Goal: Task Accomplishment & Management: Manage account settings

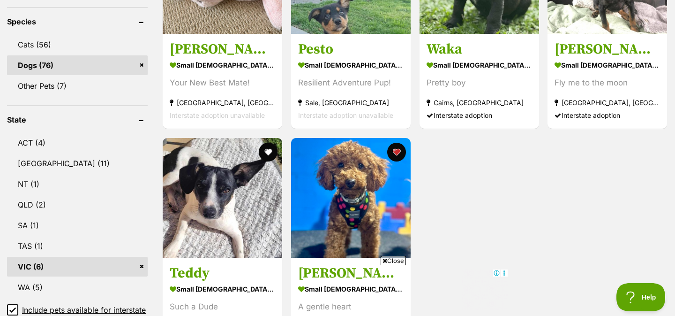
scroll to position [378, 0]
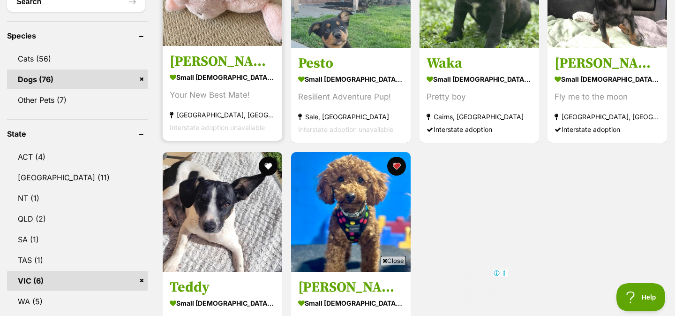
click at [229, 86] on section "small male Dog Your New Best Mate! Keysborough, VIC Interstate adoption unavail…" at bounding box center [223, 102] width 106 height 63
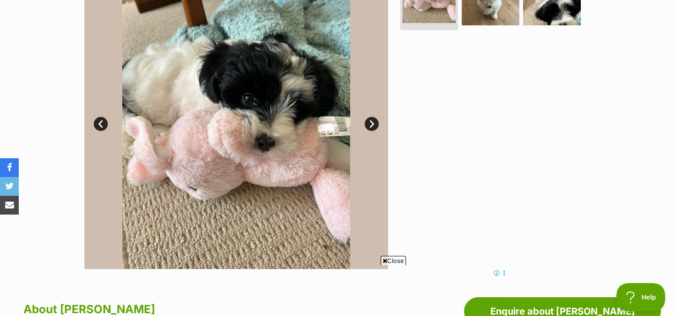
scroll to position [235, 0]
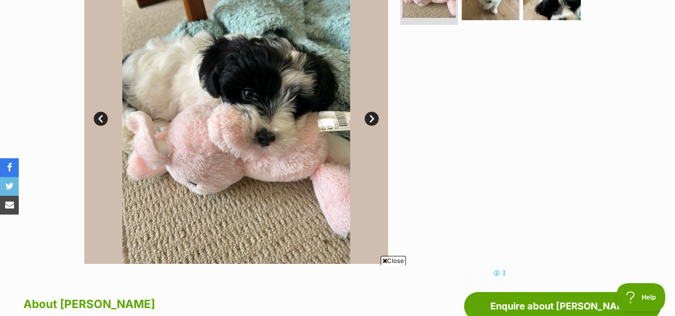
click at [369, 119] on link "Next" at bounding box center [372, 119] width 14 height 14
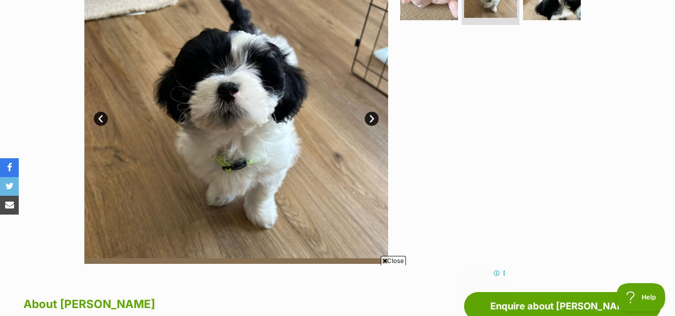
click at [369, 119] on link "Next" at bounding box center [372, 119] width 14 height 14
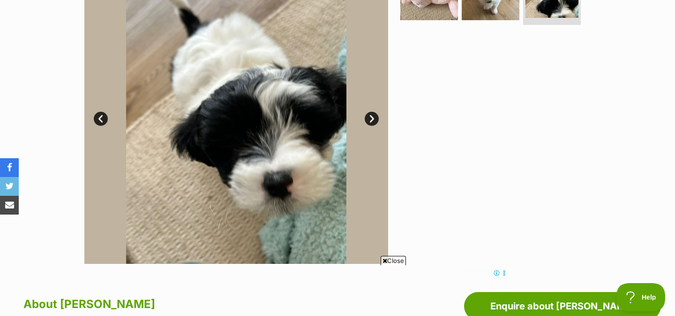
click at [368, 119] on link "Next" at bounding box center [372, 119] width 14 height 14
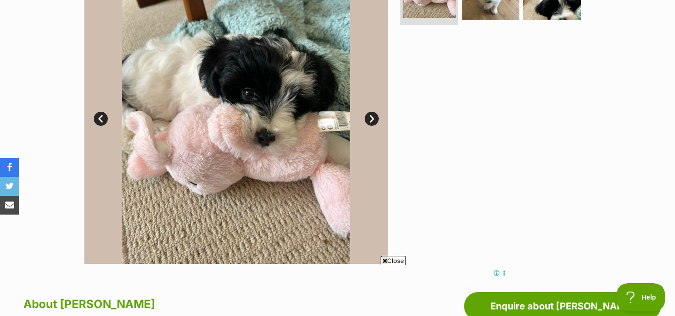
scroll to position [167, 0]
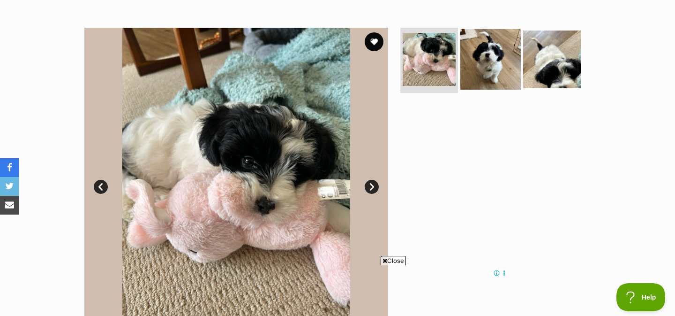
click at [486, 76] on img at bounding box center [490, 59] width 60 height 60
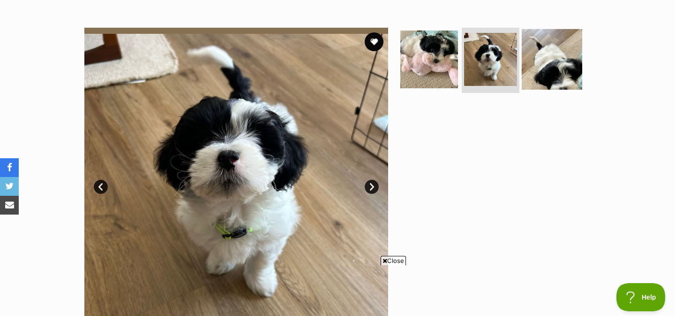
click at [536, 53] on img at bounding box center [552, 59] width 60 height 60
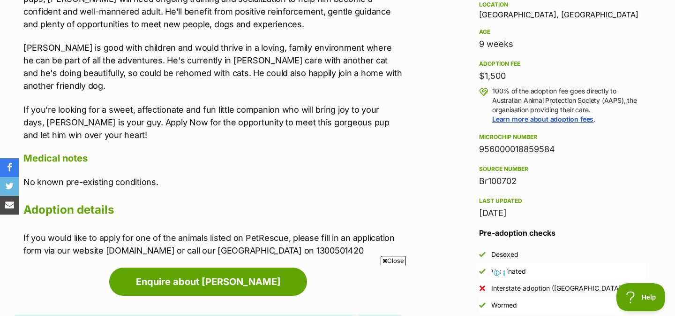
scroll to position [601, 0]
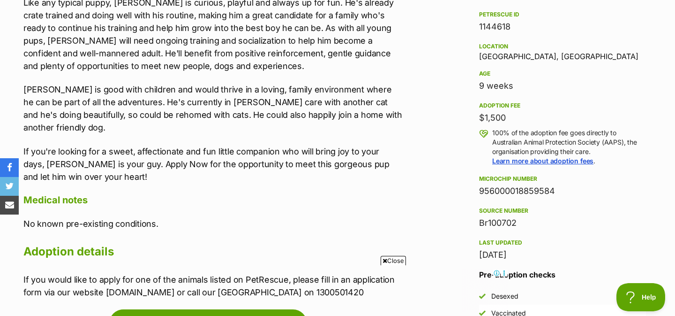
click at [365, 145] on p "If you're looking for a sweet, affectionate and fun little companion who will b…" at bounding box center [212, 164] width 379 height 38
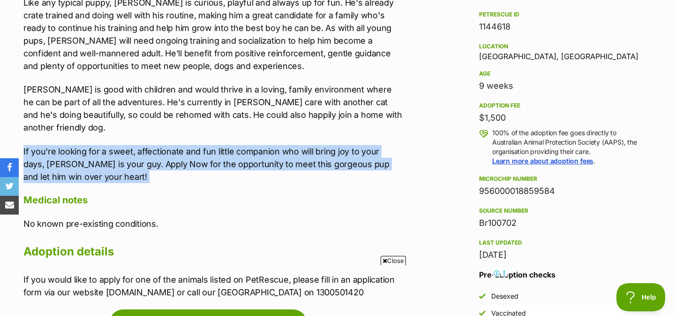
click at [365, 145] on p "If you're looking for a sweet, affectionate and fun little companion who will b…" at bounding box center [212, 164] width 379 height 38
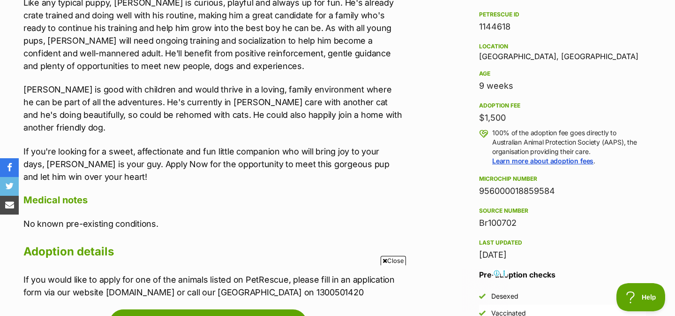
click at [344, 110] on p "Neville is good with children and would thrive in a loving, family environment …" at bounding box center [212, 108] width 379 height 51
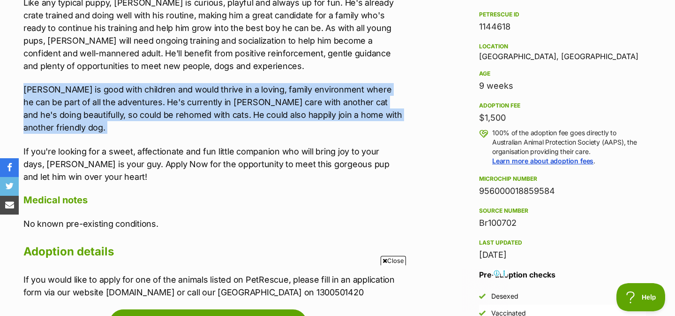
click at [344, 110] on p "Neville is good with children and would thrive in a loving, family environment …" at bounding box center [212, 108] width 379 height 51
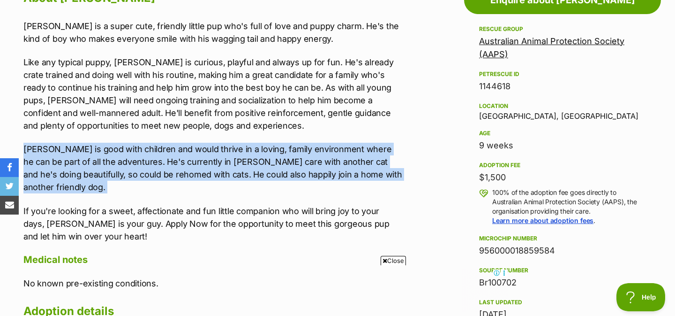
scroll to position [540, 0]
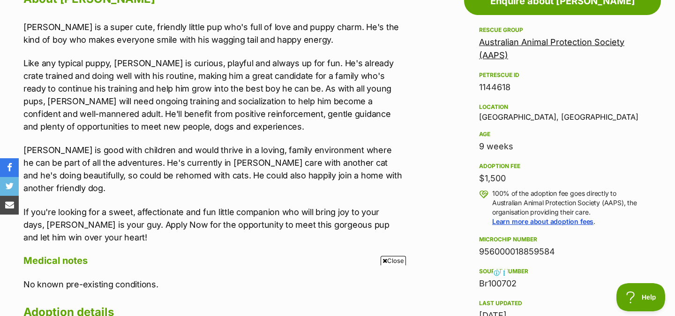
click at [344, 112] on p "Like any typical puppy, Neville is curious, playful and always up for fun. He's…" at bounding box center [212, 95] width 379 height 76
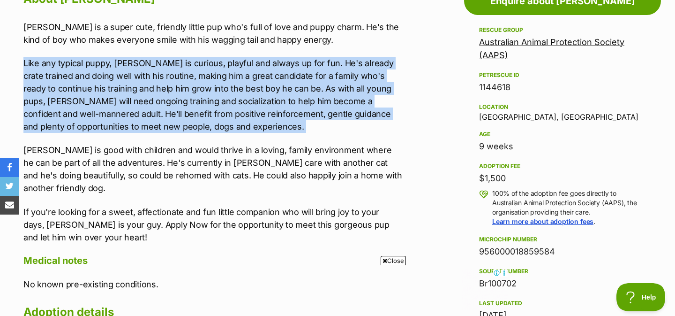
click at [344, 112] on p "Like any typical puppy, Neville is curious, playful and always up for fun. He's…" at bounding box center [212, 95] width 379 height 76
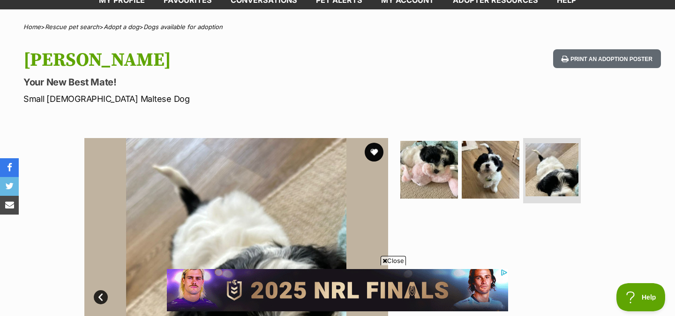
scroll to position [54, 0]
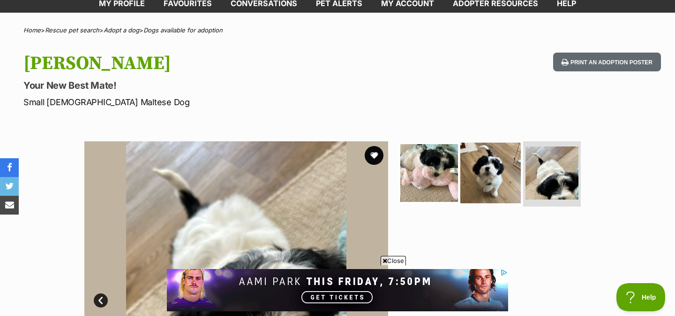
click at [490, 178] on img at bounding box center [490, 172] width 60 height 60
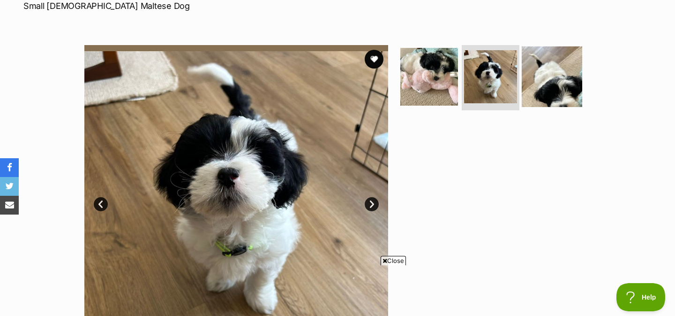
scroll to position [0, 0]
click at [543, 76] on img at bounding box center [552, 76] width 60 height 60
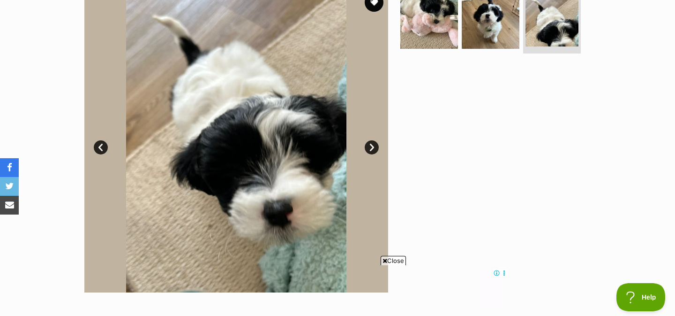
scroll to position [208, 0]
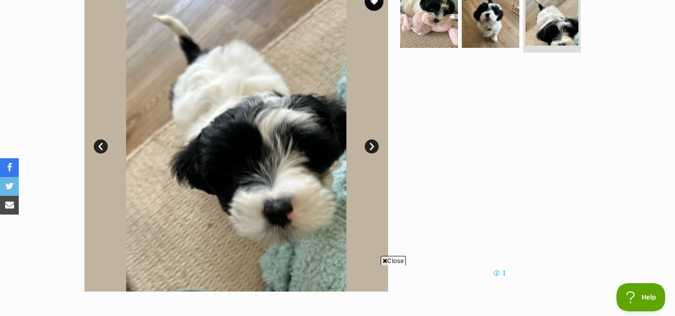
click at [370, 150] on link "Next" at bounding box center [372, 146] width 14 height 14
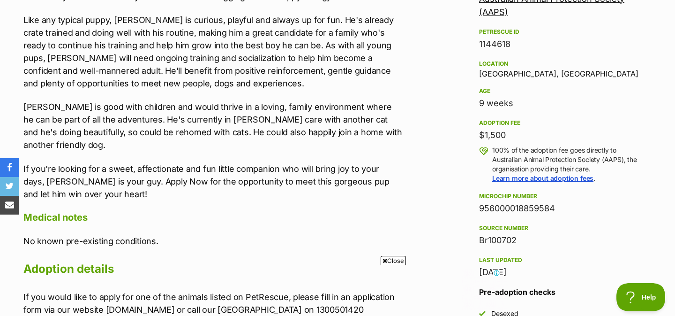
scroll to position [588, 0]
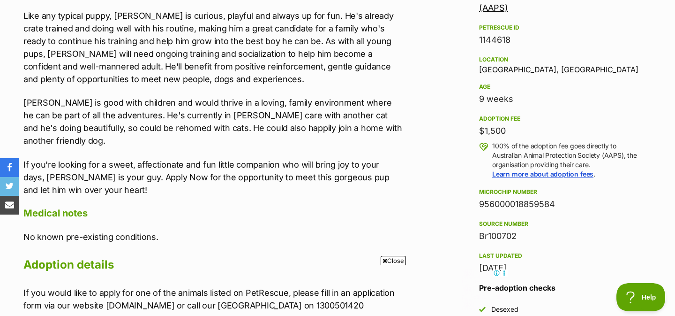
click at [509, 67] on div "Location Keysborough, VIC" at bounding box center [562, 64] width 167 height 20
copy div "Keysborough"
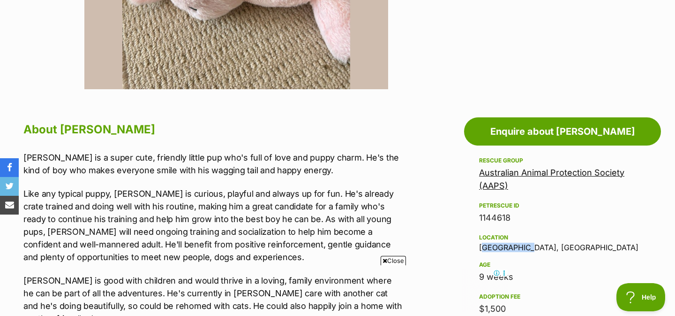
scroll to position [410, 0]
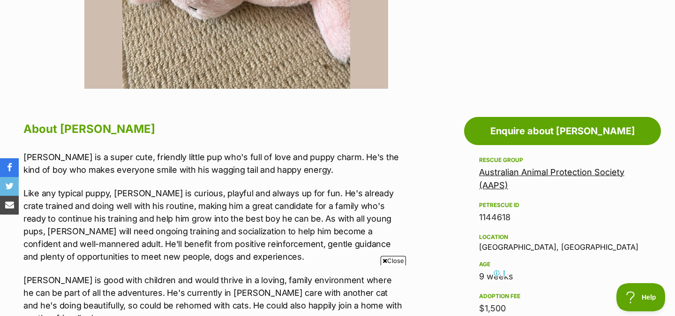
click at [385, 198] on p "Like any typical puppy, Neville is curious, playful and always up for fun. He's…" at bounding box center [212, 225] width 379 height 76
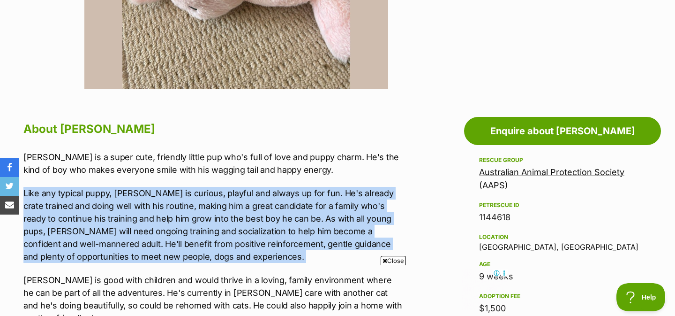
click at [385, 198] on p "Like any typical puppy, Neville is curious, playful and always up for fun. He's…" at bounding box center [212, 225] width 379 height 76
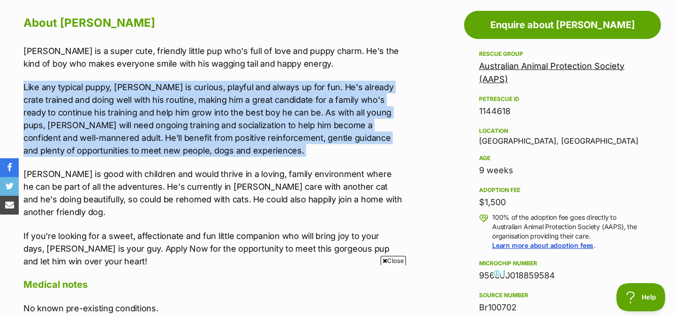
scroll to position [521, 0]
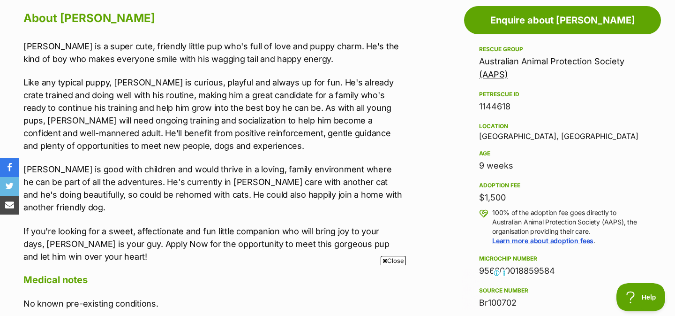
click at [338, 184] on p "Neville is good with children and would thrive in a loving, family environment …" at bounding box center [212, 188] width 379 height 51
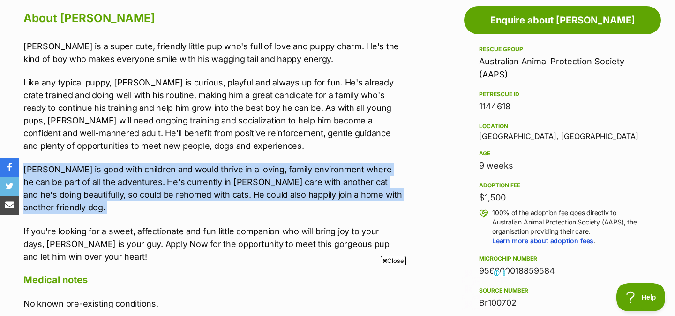
click at [338, 184] on p "Neville is good with children and would thrive in a loving, family environment …" at bounding box center [212, 188] width 379 height 51
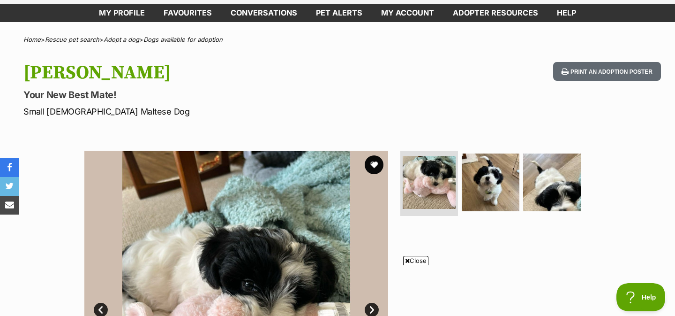
scroll to position [0, 0]
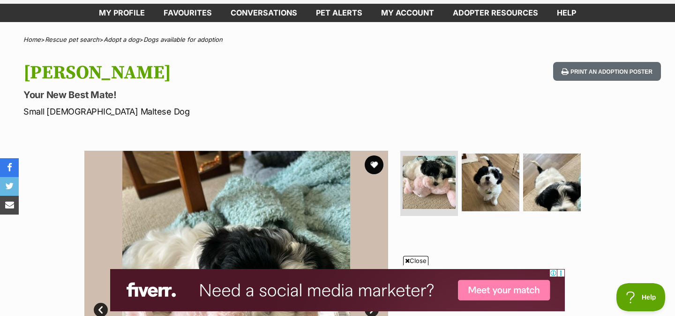
click at [113, 109] on p "Small Male Maltese Dog" at bounding box center [217, 111] width 388 height 13
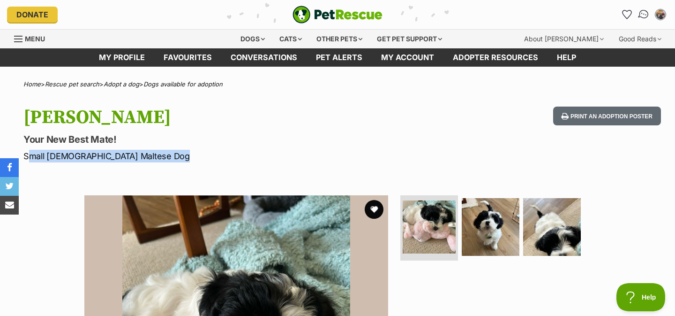
click at [646, 11] on img "Conversations" at bounding box center [644, 14] width 13 height 12
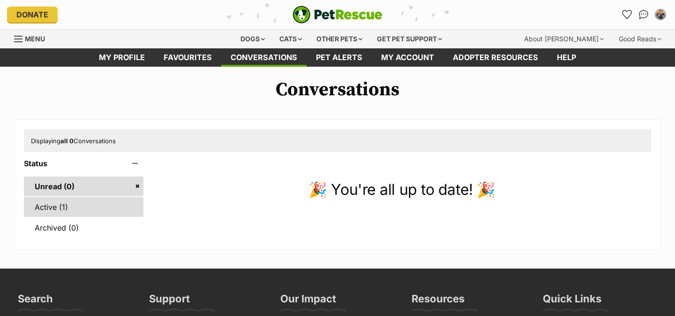
click at [87, 209] on link "Active (1)" at bounding box center [84, 207] width 120 height 20
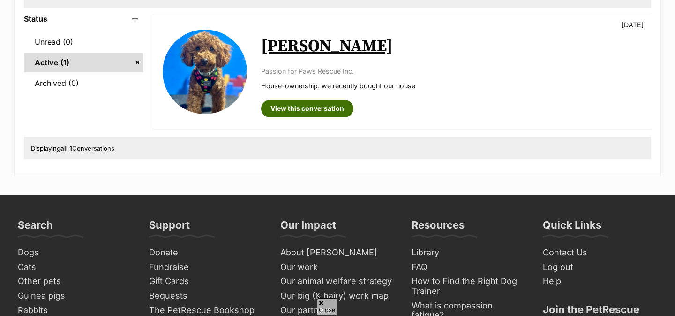
click at [307, 108] on link "View this conversation" at bounding box center [307, 108] width 92 height 17
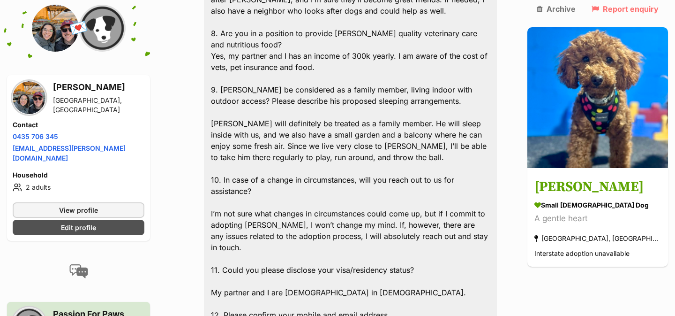
scroll to position [981, 0]
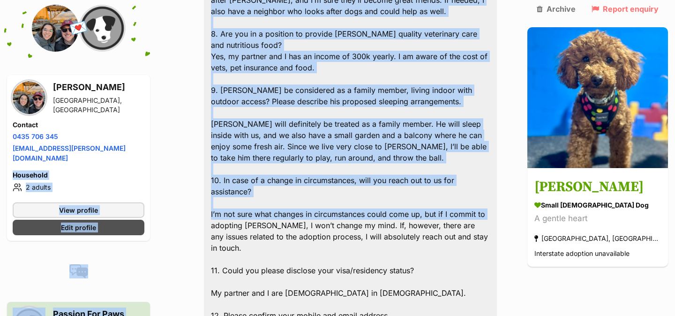
drag, startPoint x: 116, startPoint y: 148, endPoint x: 3, endPoint y: 154, distance: 112.7
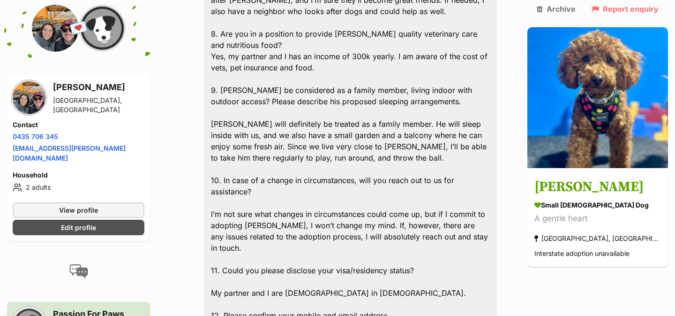
click at [128, 219] on link "Edit profile" at bounding box center [79, 226] width 132 height 15
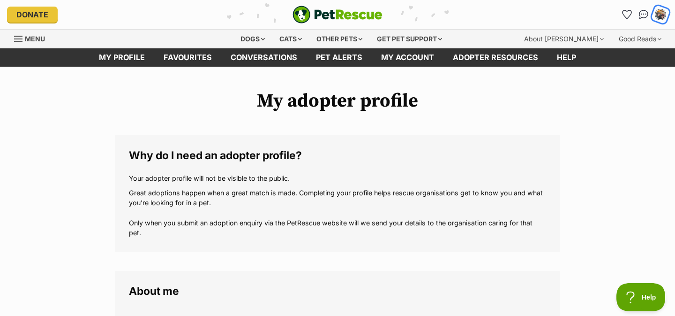
click at [662, 14] on img "My account" at bounding box center [661, 14] width 12 height 12
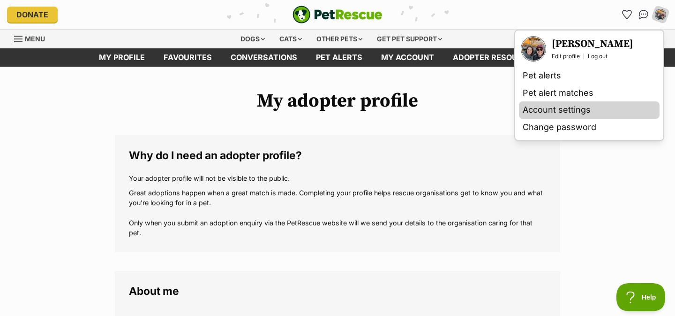
click at [571, 113] on link "Account settings" at bounding box center [589, 109] width 141 height 17
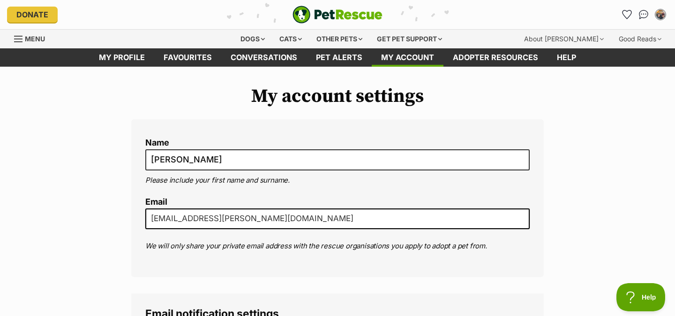
drag, startPoint x: 221, startPoint y: 219, endPoint x: 253, endPoint y: 219, distance: 31.9
click at [253, 219] on input "[EMAIL_ADDRESS][PERSON_NAME][DOMAIN_NAME]" at bounding box center [337, 218] width 385 height 21
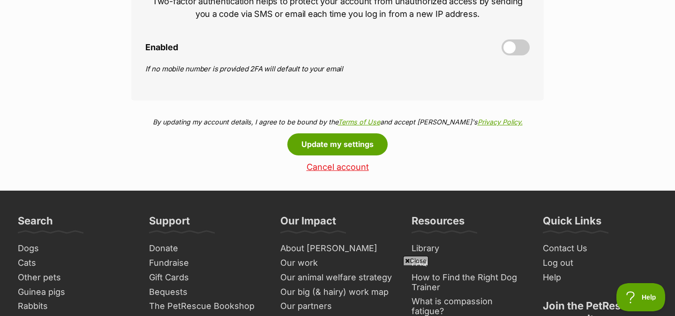
scroll to position [458, 0]
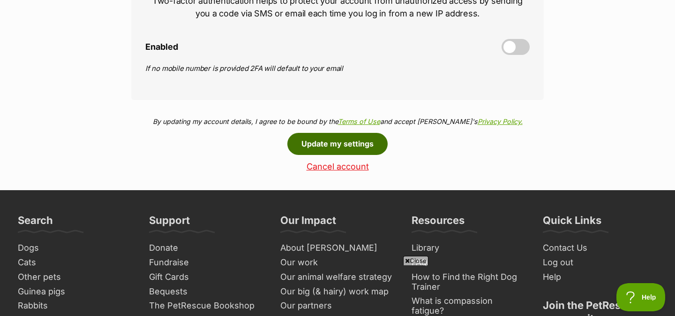
type input "[EMAIL_ADDRESS][PERSON_NAME][DOMAIN_NAME]"
click at [321, 150] on button "Update my settings" at bounding box center [337, 144] width 100 height 22
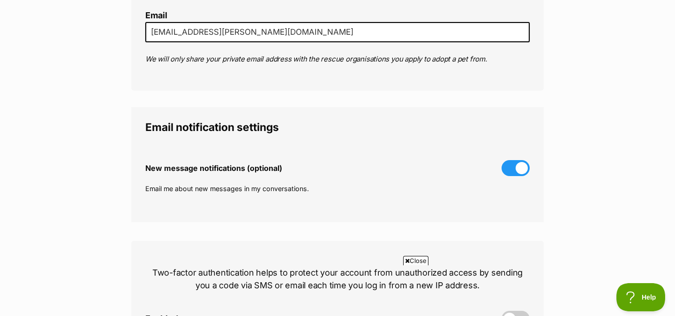
scroll to position [234, 0]
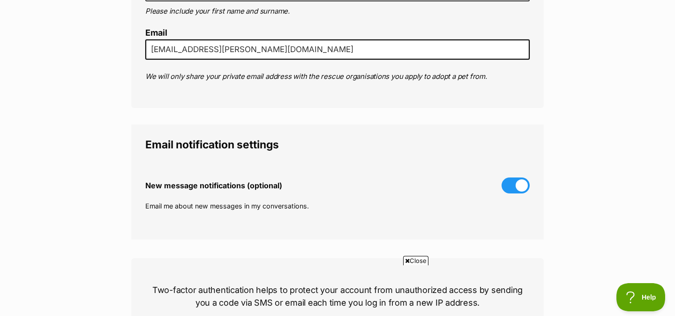
click at [190, 52] on input "naa.monteagudo@gmail.com" at bounding box center [337, 49] width 385 height 21
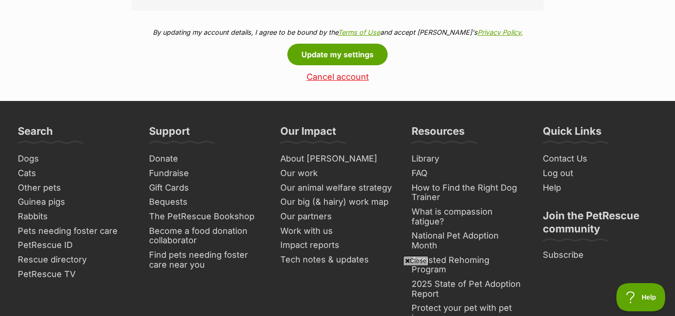
scroll to position [604, 0]
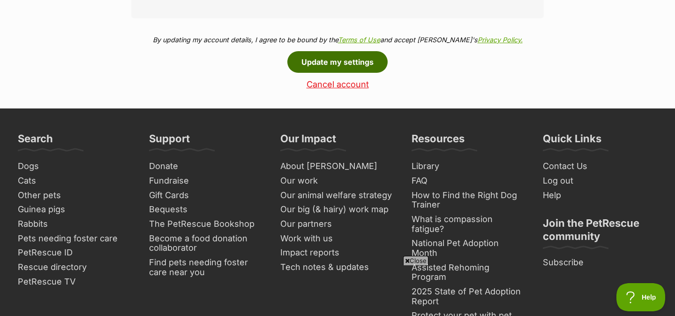
type input "nadine.monteagudo@gmail.com"
click at [324, 59] on button "Update my settings" at bounding box center [337, 62] width 100 height 22
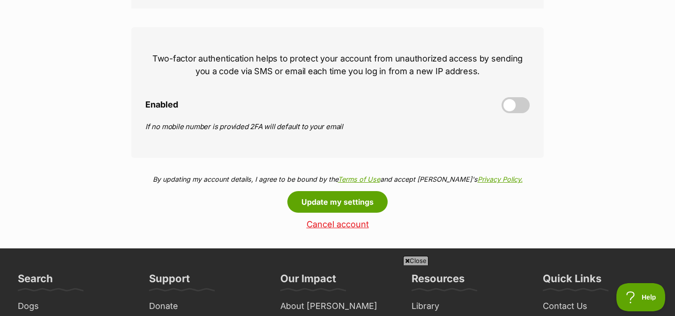
scroll to position [487, 0]
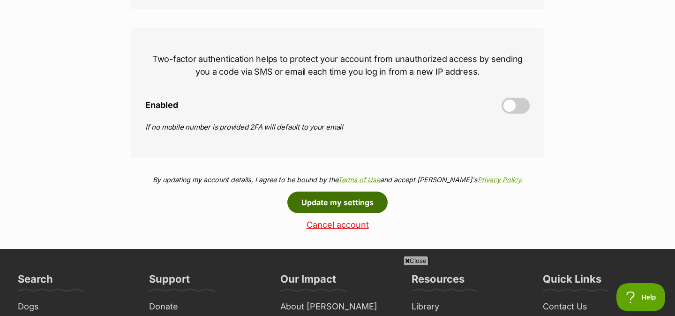
click at [313, 211] on button "Update my settings" at bounding box center [337, 202] width 100 height 22
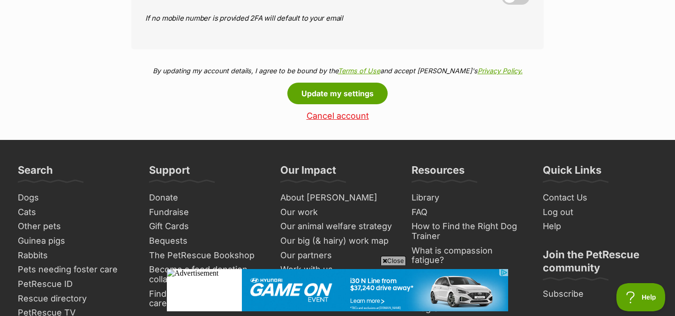
click at [0, 0] on input "Enabled" at bounding box center [0, 0] width 0 height 0
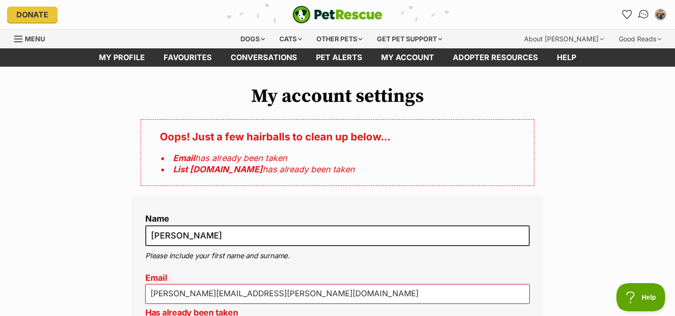
click at [643, 12] on img "Conversations" at bounding box center [644, 14] width 13 height 12
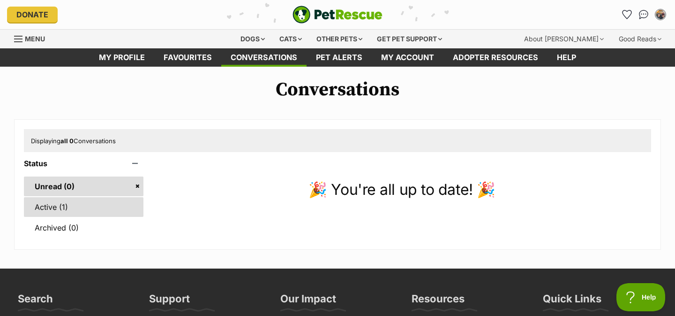
click at [86, 210] on link "Active (1)" at bounding box center [84, 207] width 120 height 20
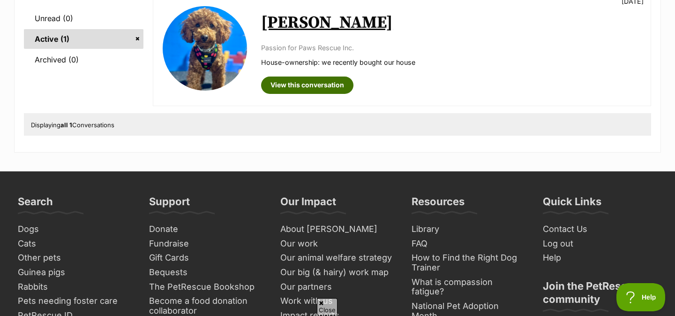
click at [274, 88] on link "View this conversation" at bounding box center [307, 84] width 92 height 17
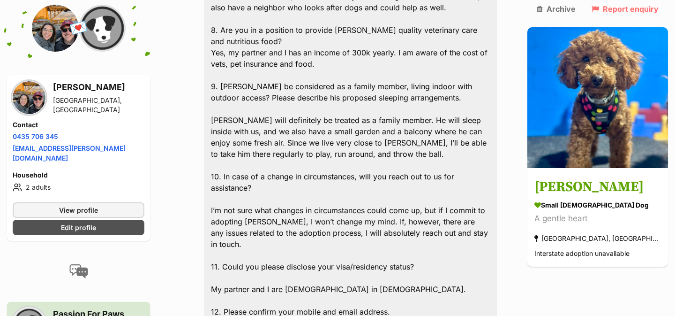
scroll to position [995, 0]
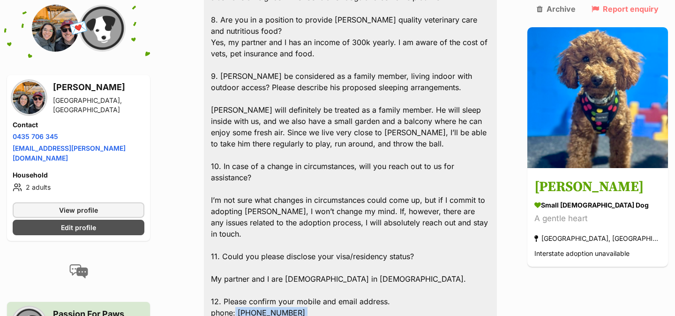
drag, startPoint x: 367, startPoint y: 248, endPoint x: 243, endPoint y: 231, distance: 124.5
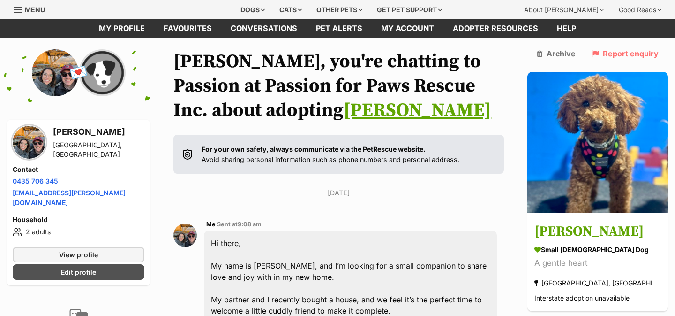
scroll to position [0, 0]
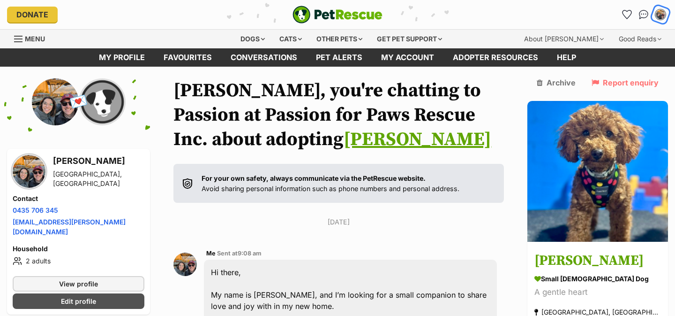
click at [659, 19] on div "My account" at bounding box center [661, 15] width 15 height 15
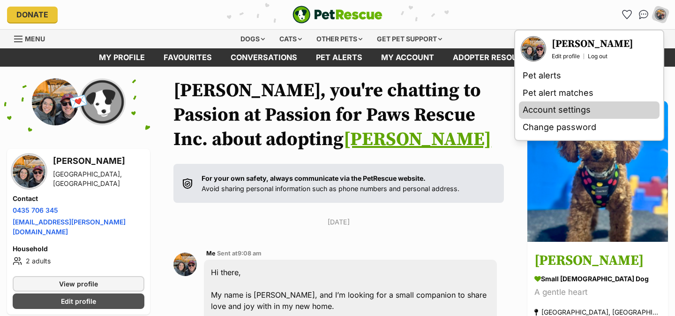
click at [571, 109] on link "Account settings" at bounding box center [589, 109] width 141 height 17
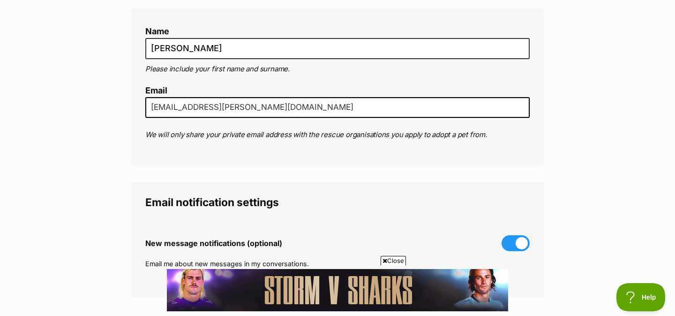
click at [238, 112] on input "[EMAIL_ADDRESS][PERSON_NAME][DOMAIN_NAME]" at bounding box center [337, 107] width 385 height 21
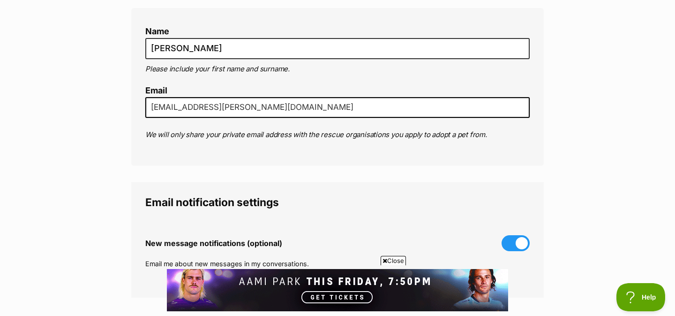
click at [238, 112] on input "[EMAIL_ADDRESS][PERSON_NAME][DOMAIN_NAME]" at bounding box center [337, 107] width 385 height 21
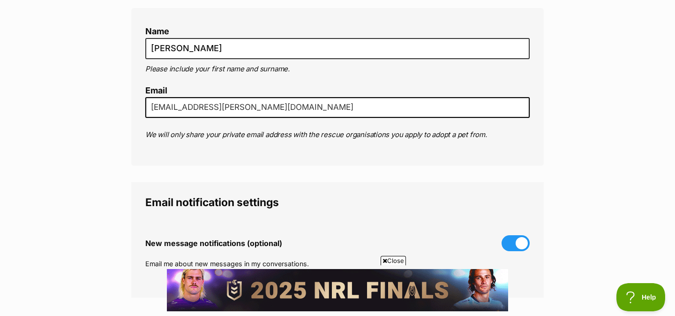
click at [238, 112] on input "[EMAIL_ADDRESS][PERSON_NAME][DOMAIN_NAME]" at bounding box center [337, 107] width 385 height 21
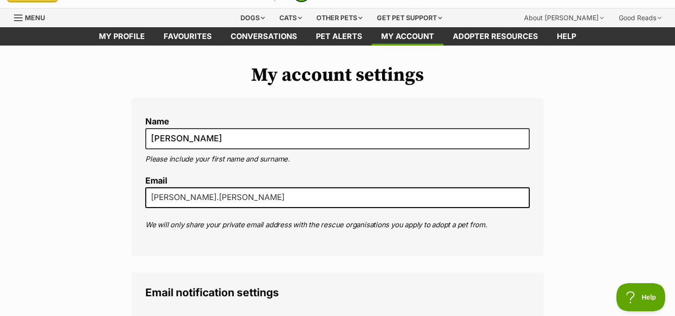
scroll to position [18, 0]
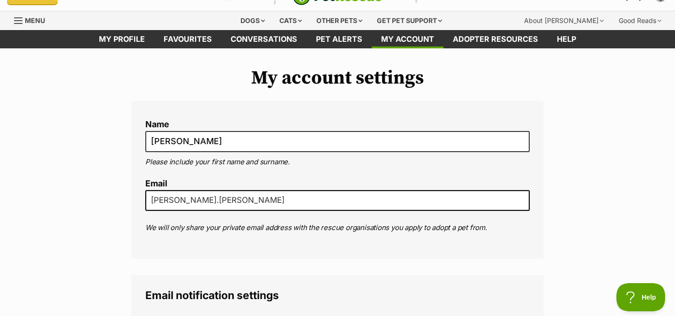
click at [200, 198] on input "[PERSON_NAME].[PERSON_NAME]" at bounding box center [337, 200] width 385 height 21
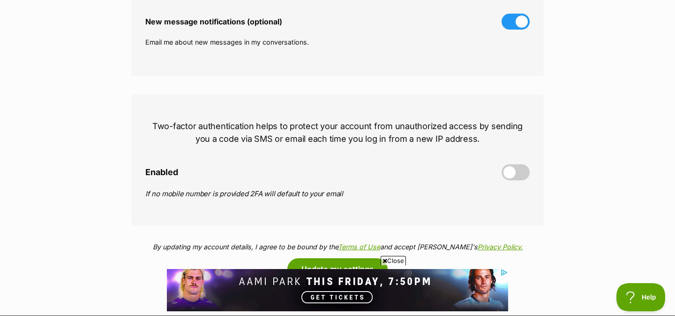
scroll to position [354, 0]
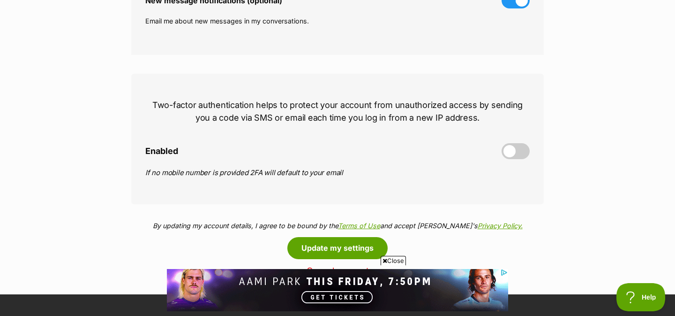
type input "[EMAIL_ADDRESS][PERSON_NAME][DOMAIN_NAME]"
click at [515, 149] on span at bounding box center [516, 151] width 28 height 16
click at [0, 0] on input "Enabled" at bounding box center [0, 0] width 0 height 0
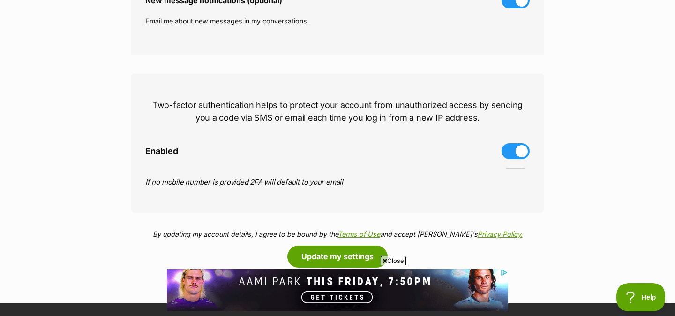
scroll to position [0, 0]
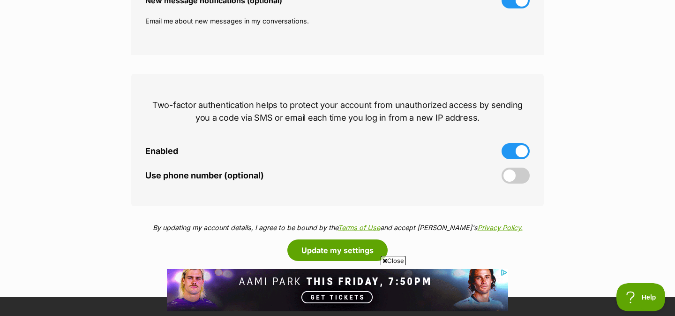
click at [349, 174] on label "Use phone number (optional)" at bounding box center [337, 175] width 385 height 16
click at [0, 0] on input "Use phone number (optional)" at bounding box center [0, 0] width 0 height 0
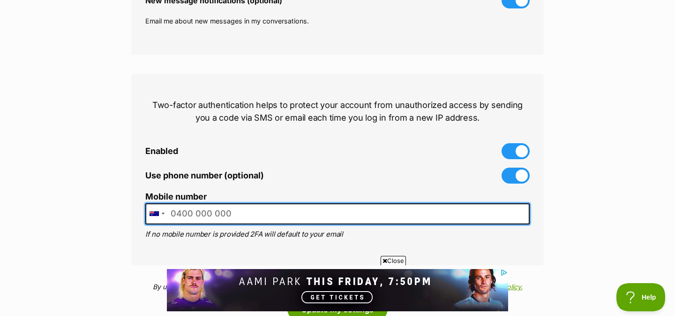
click at [372, 220] on input "Mobile number" at bounding box center [337, 213] width 385 height 21
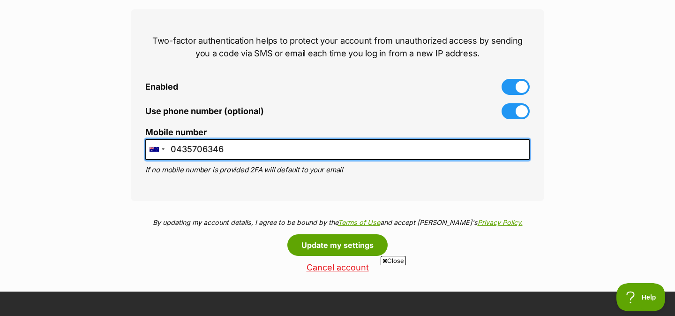
scroll to position [444, 0]
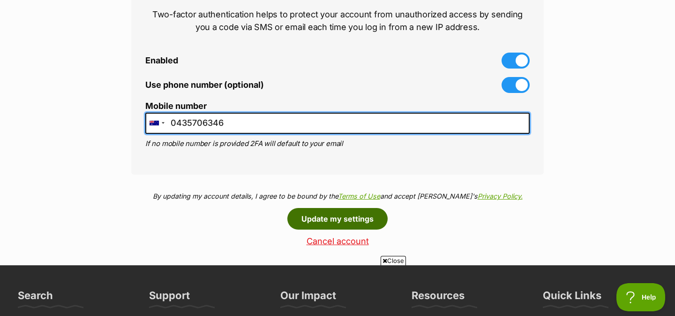
type input "0435706346"
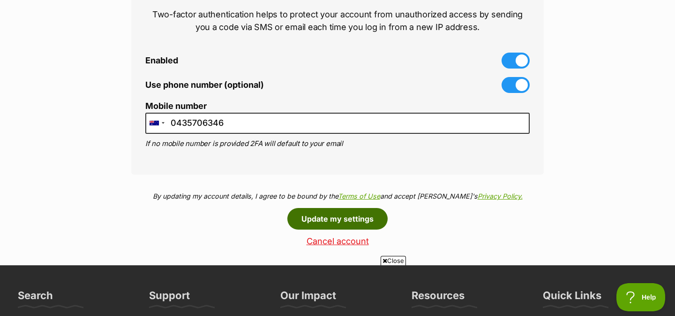
click at [360, 216] on button "Update my settings" at bounding box center [337, 219] width 100 height 22
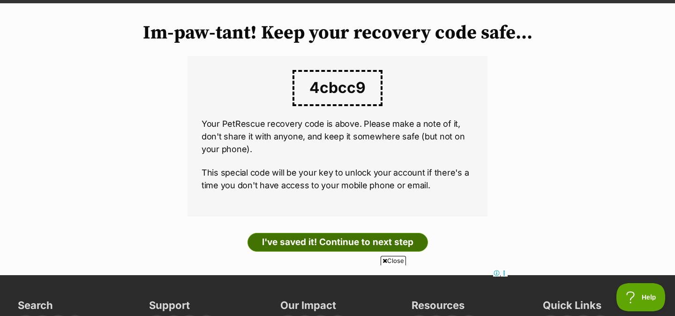
click at [371, 245] on link "I've saved it! Continue to next step" at bounding box center [338, 242] width 181 height 19
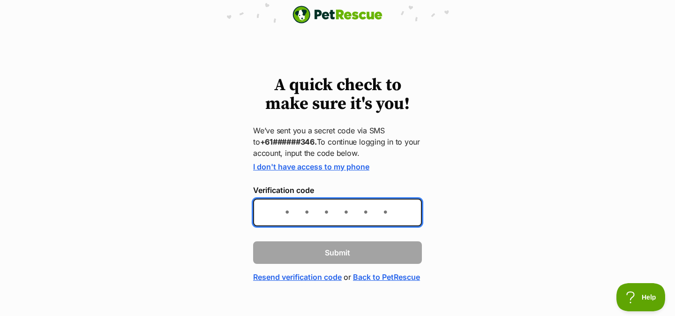
click at [317, 213] on input "Verification code" at bounding box center [337, 212] width 169 height 28
type input "999667"
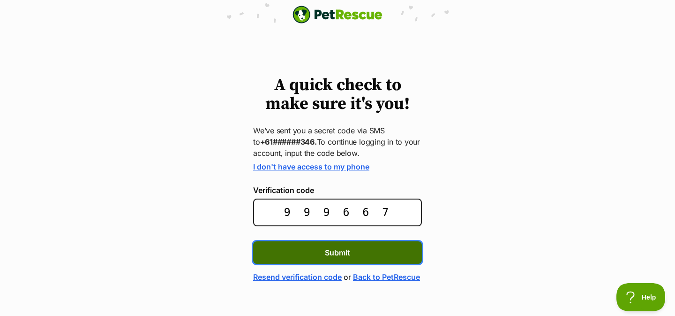
click at [347, 251] on span "Submit" at bounding box center [337, 252] width 25 height 11
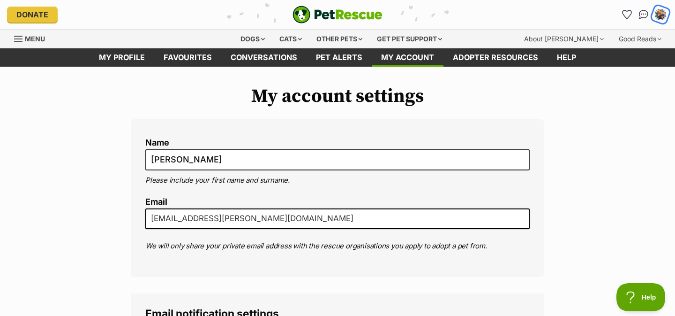
click at [657, 18] on img "My account" at bounding box center [661, 14] width 12 height 12
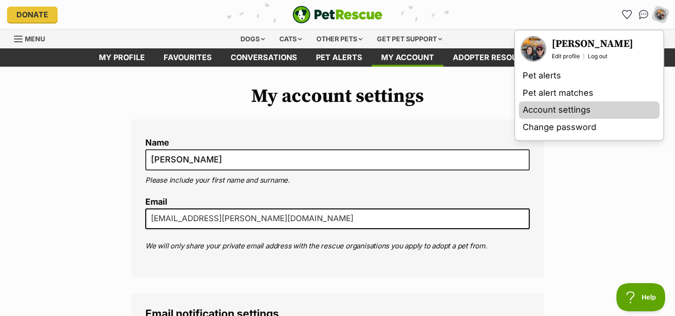
click at [572, 108] on link "Account settings" at bounding box center [589, 109] width 141 height 17
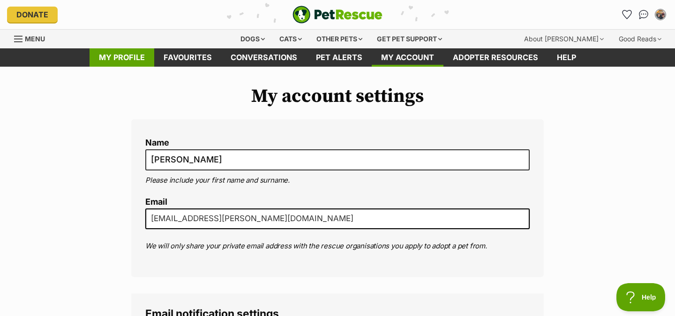
click at [147, 60] on link "My profile" at bounding box center [122, 57] width 65 height 18
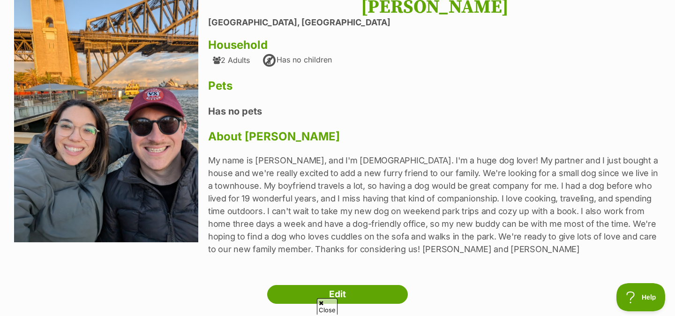
scroll to position [87, 0]
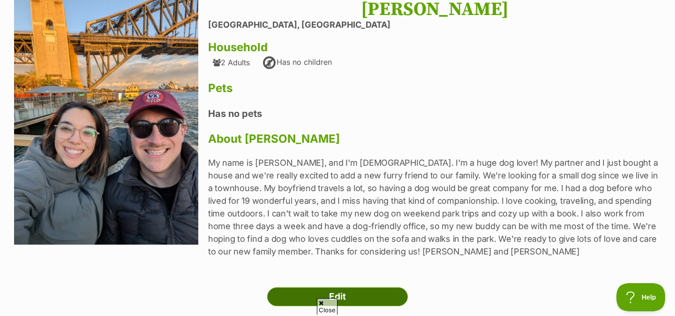
click at [309, 293] on link "Edit" at bounding box center [337, 296] width 141 height 19
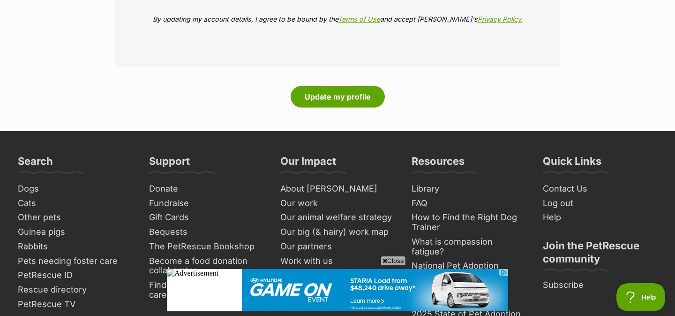
scroll to position [1438, 0]
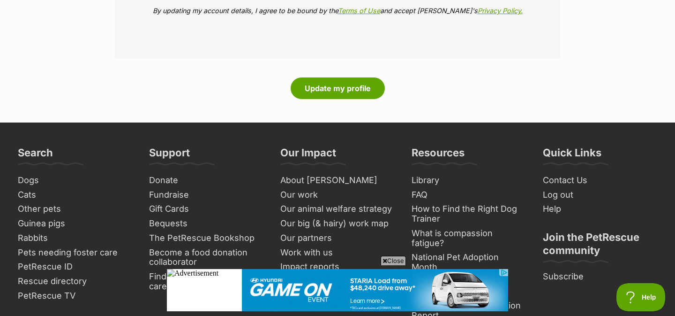
click at [329, 79] on button "Update my profile" at bounding box center [338, 88] width 94 height 22
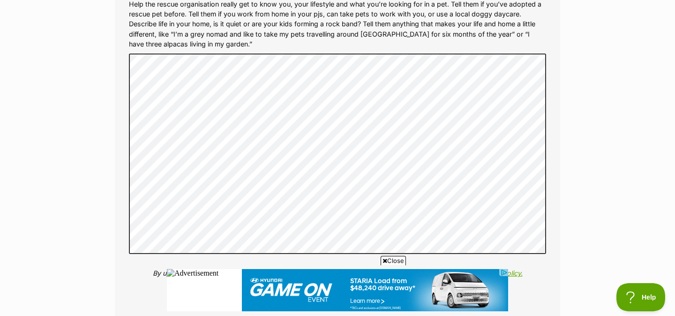
scroll to position [844, 0]
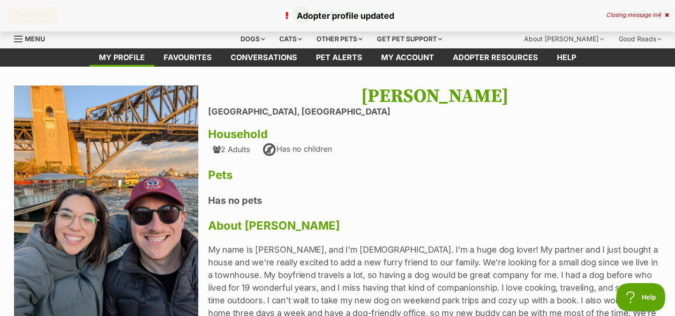
click at [376, 21] on p "Adopter profile updated" at bounding box center [337, 15] width 656 height 13
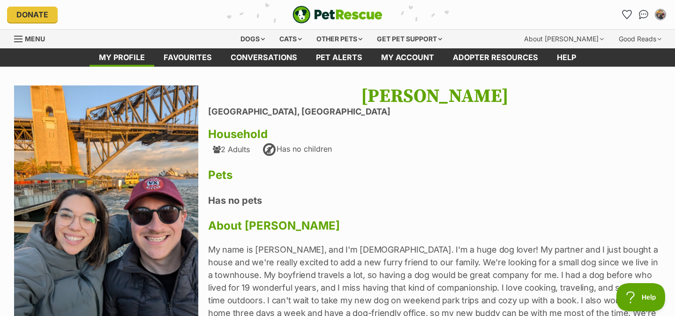
click at [16, 38] on span "Menu" at bounding box center [18, 38] width 8 height 1
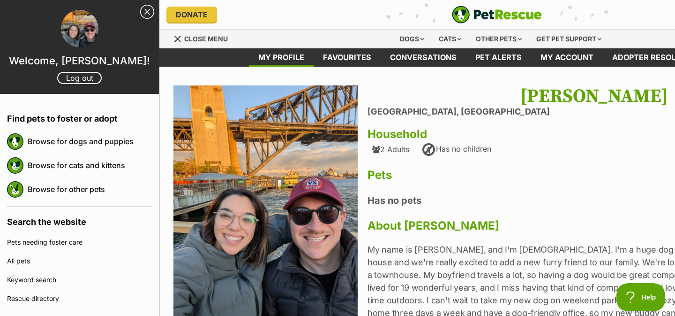
click at [84, 84] on div "Log out" at bounding box center [79, 78] width 159 height 12
click at [440, 66] on link "Conversations" at bounding box center [423, 57] width 85 height 18
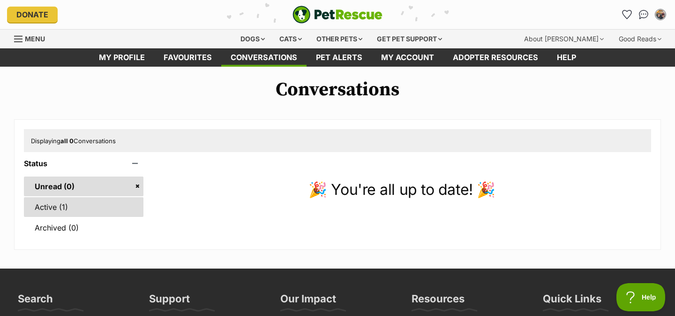
click at [91, 207] on link "Active (1)" at bounding box center [84, 207] width 120 height 20
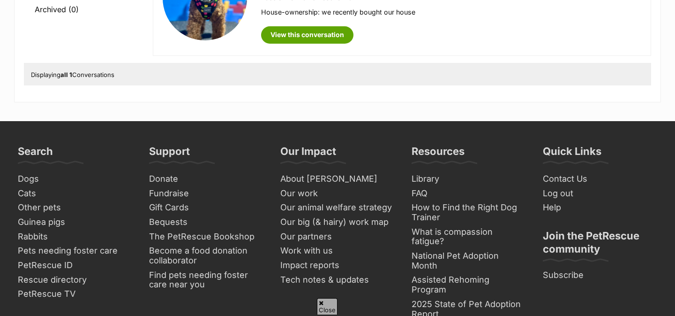
scroll to position [226, 0]
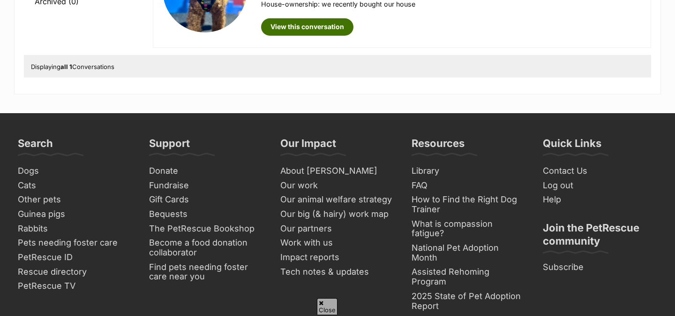
click at [306, 30] on link "View this conversation" at bounding box center [307, 26] width 92 height 17
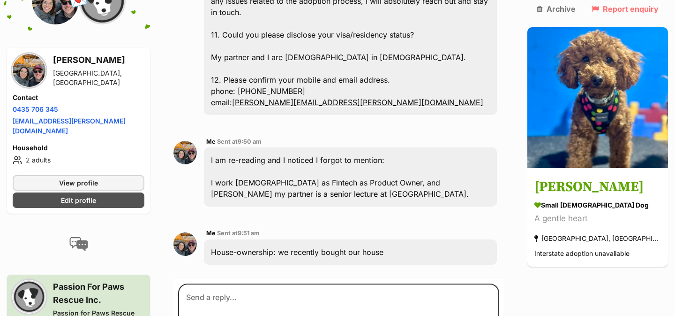
scroll to position [1226, 0]
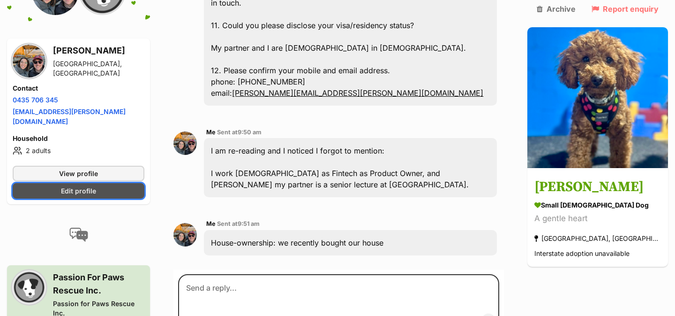
click at [80, 186] on span "Edit profile" at bounding box center [78, 191] width 35 height 10
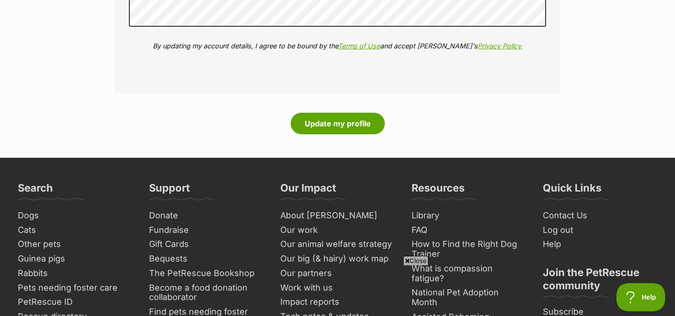
scroll to position [1397, 0]
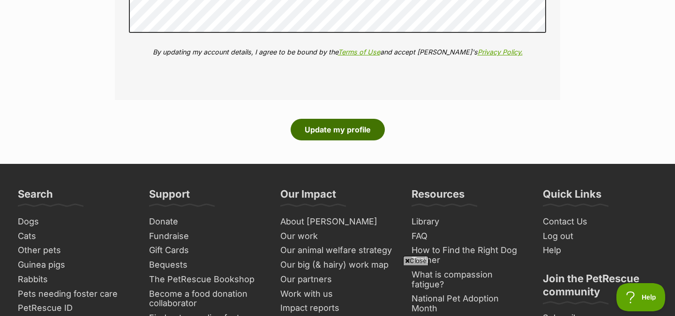
click at [312, 119] on button "Update my profile" at bounding box center [338, 130] width 94 height 22
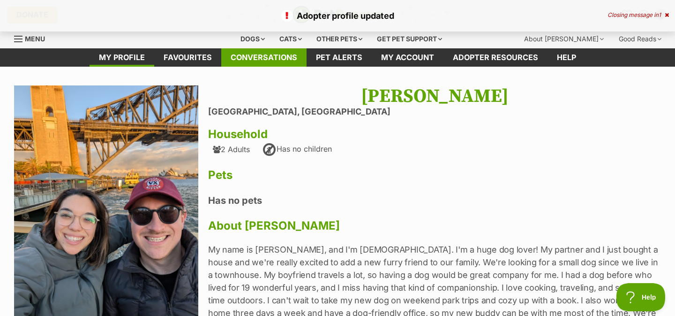
click at [280, 59] on link "Conversations" at bounding box center [263, 57] width 85 height 18
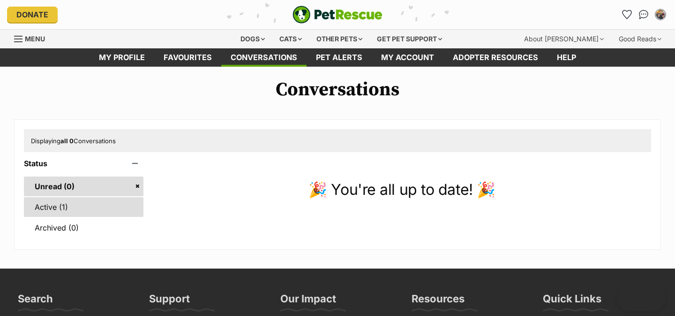
click at [74, 209] on link "Active (1)" at bounding box center [84, 207] width 120 height 20
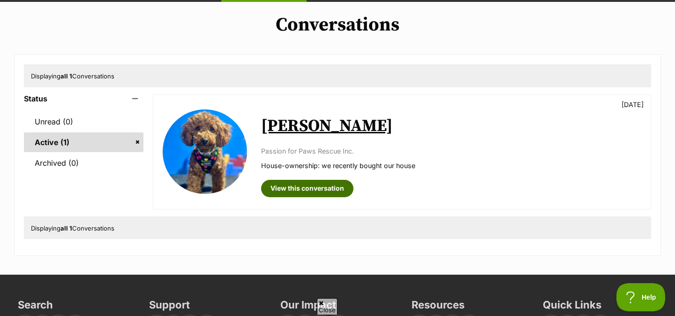
click at [289, 184] on link "View this conversation" at bounding box center [307, 188] width 92 height 17
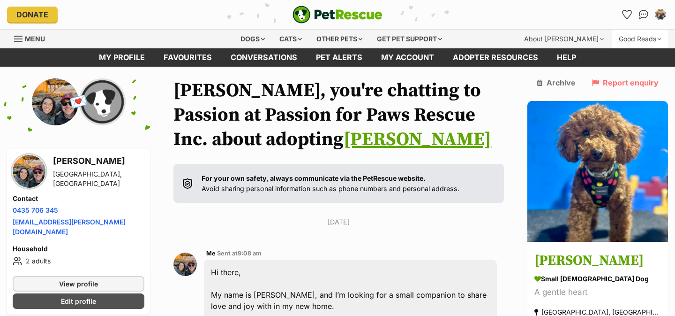
click at [645, 38] on div "Good Reads" at bounding box center [640, 39] width 56 height 19
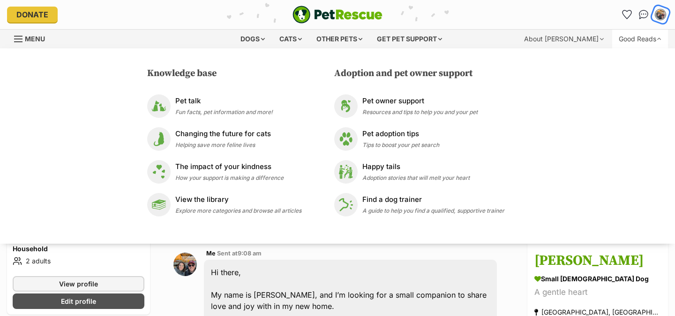
click at [659, 16] on img "My account" at bounding box center [661, 14] width 12 height 12
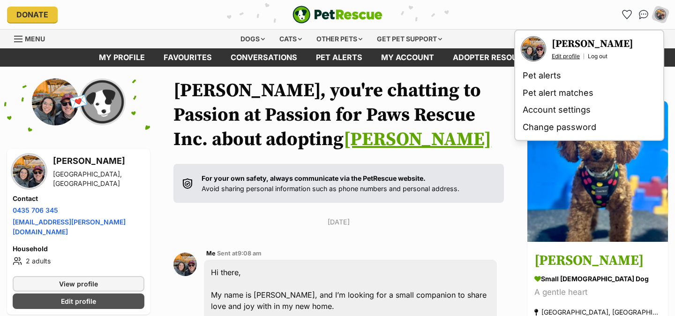
click at [572, 59] on link "Edit profile" at bounding box center [566, 57] width 28 height 8
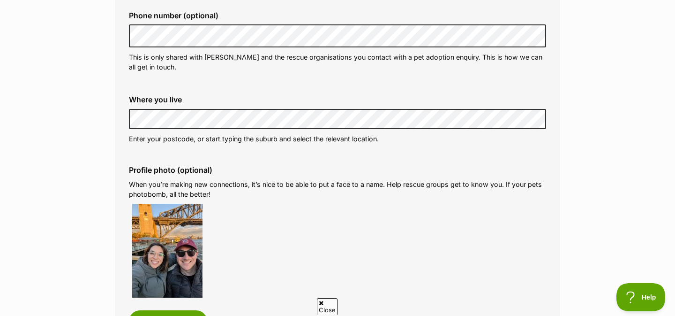
scroll to position [319, 0]
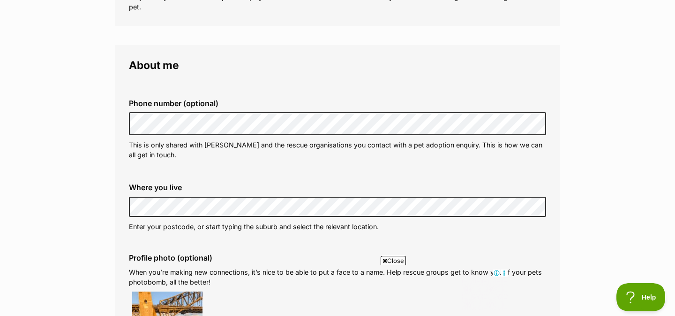
scroll to position [231, 0]
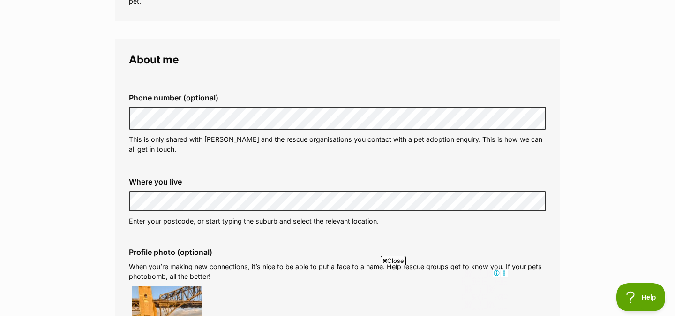
click at [298, 137] on p "This is only shared with PetRescue and the rescue organisations you contact wit…" at bounding box center [337, 144] width 417 height 20
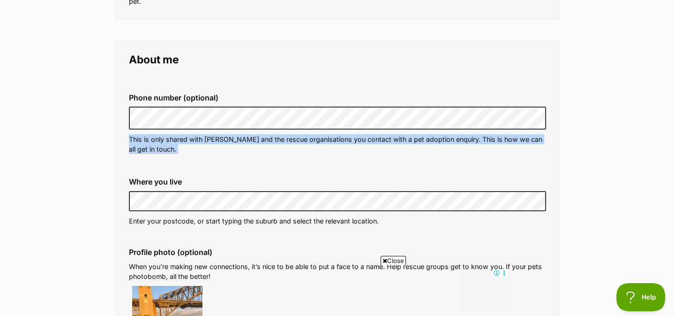
click at [298, 137] on p "This is only shared with PetRescue and the rescue organisations you contact wit…" at bounding box center [337, 144] width 417 height 20
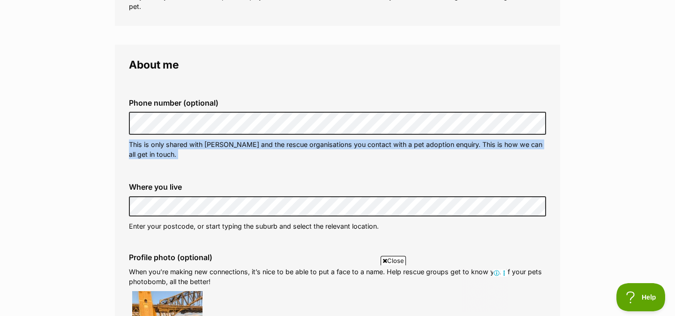
scroll to position [0, 0]
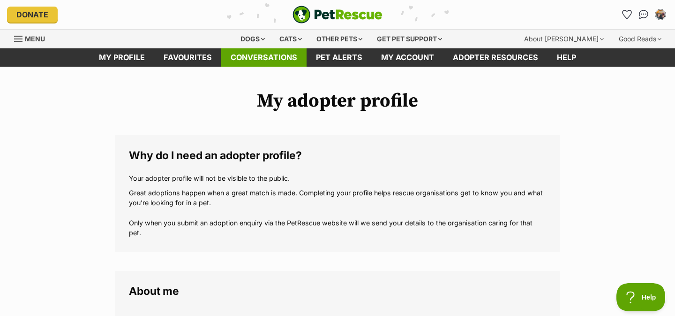
click at [255, 56] on link "Conversations" at bounding box center [263, 57] width 85 height 18
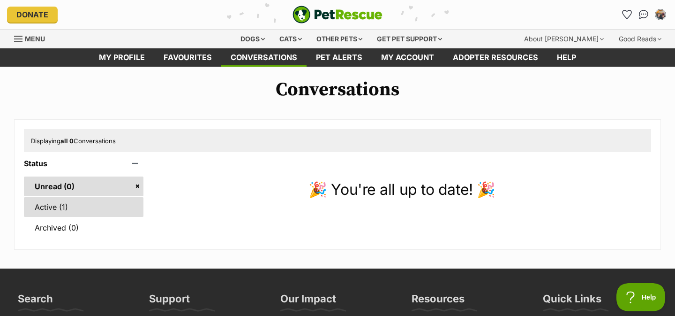
click at [71, 197] on link "Active (1)" at bounding box center [84, 207] width 120 height 20
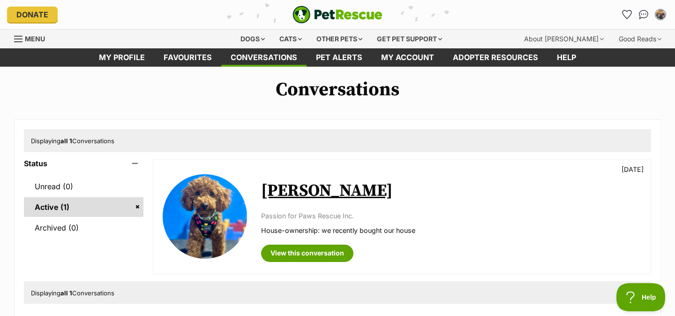
click at [289, 190] on link "[PERSON_NAME]" at bounding box center [327, 190] width 132 height 21
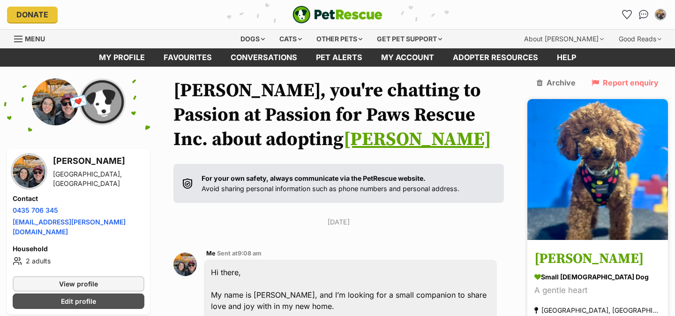
click at [598, 204] on img at bounding box center [598, 169] width 141 height 141
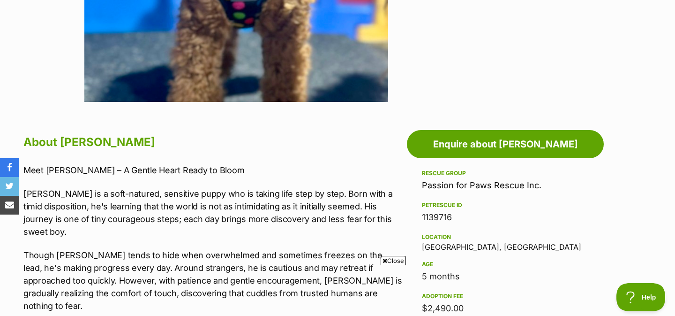
click at [468, 189] on link "Passion for Paws Rescue Inc." at bounding box center [482, 185] width 120 height 10
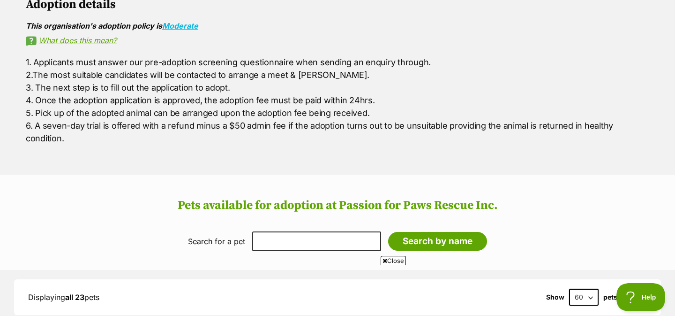
scroll to position [523, 0]
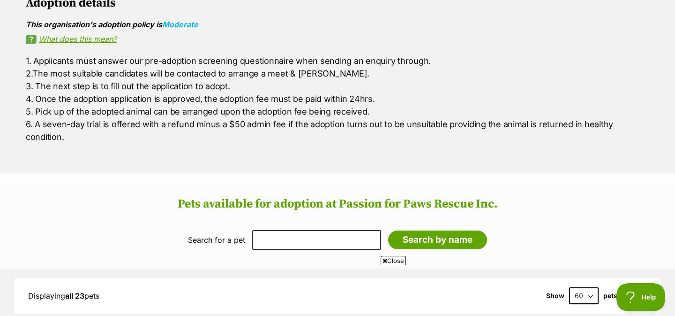
click at [228, 100] on p "1. Applicants must answer our pre-adoption screening questionnaire when sending…" at bounding box center [338, 98] width 624 height 89
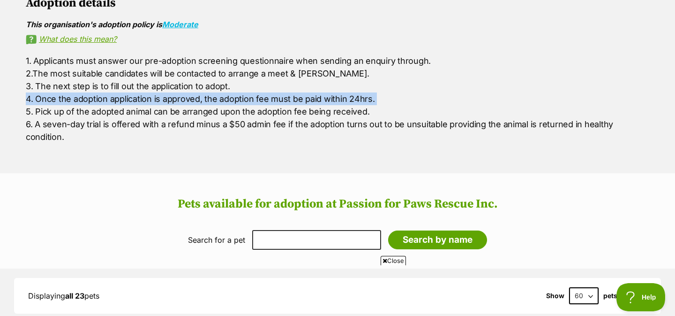
click at [228, 100] on p "1. Applicants must answer our pre-adoption screening questionnaire when sending…" at bounding box center [338, 98] width 624 height 89
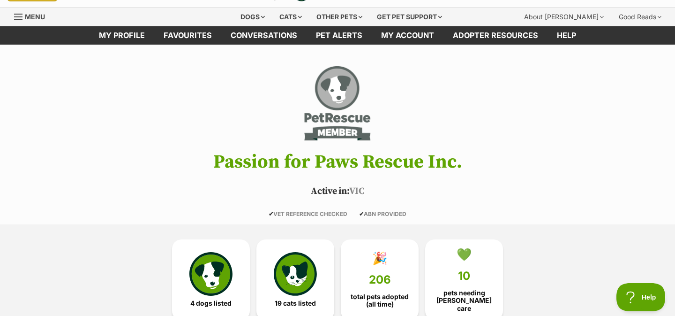
scroll to position [0, 0]
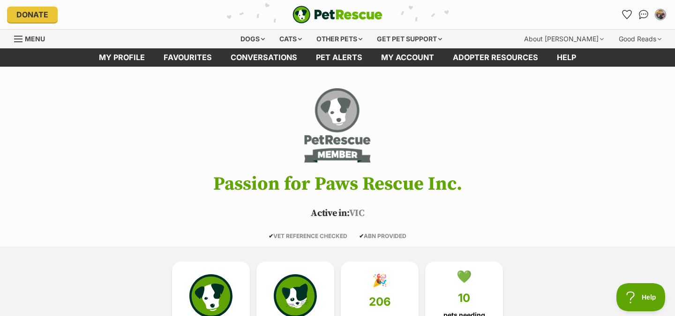
drag, startPoint x: 219, startPoint y: 186, endPoint x: 447, endPoint y: 170, distance: 229.0
click at [447, 170] on header "Passion for Paws Rescue Inc. Active in: [GEOGRAPHIC_DATA] ✔ VET REFERENCE CHECK…" at bounding box center [337, 162] width 675 height 154
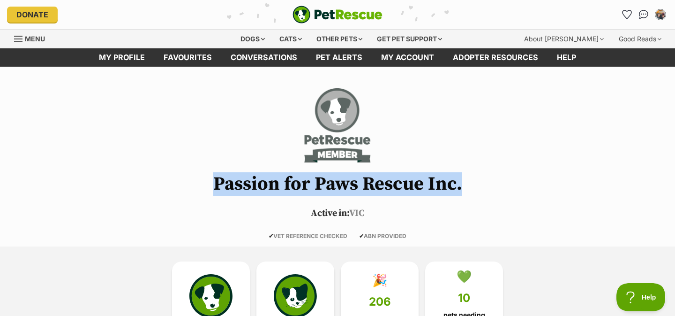
drag, startPoint x: 472, startPoint y: 193, endPoint x: 210, endPoint y: 192, distance: 262.6
click at [210, 191] on h1 "Passion for Paws Rescue Inc." at bounding box center [337, 184] width 675 height 21
copy h1 "Passion for Paws Rescue Inc."
